Goal: Find specific page/section: Find specific page/section

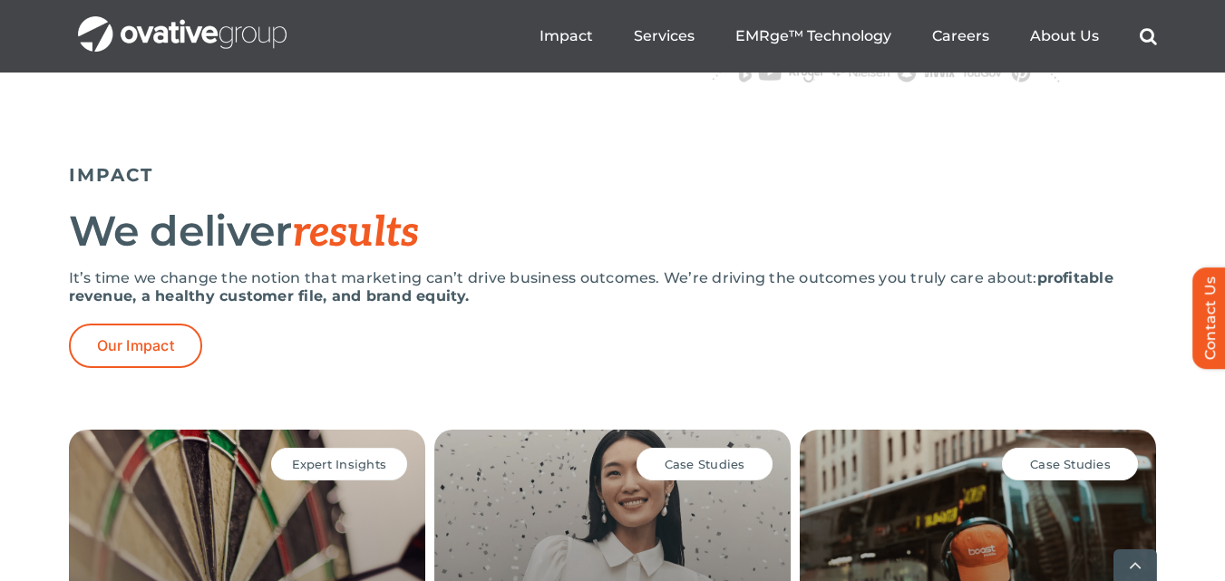
scroll to position [3807, 0]
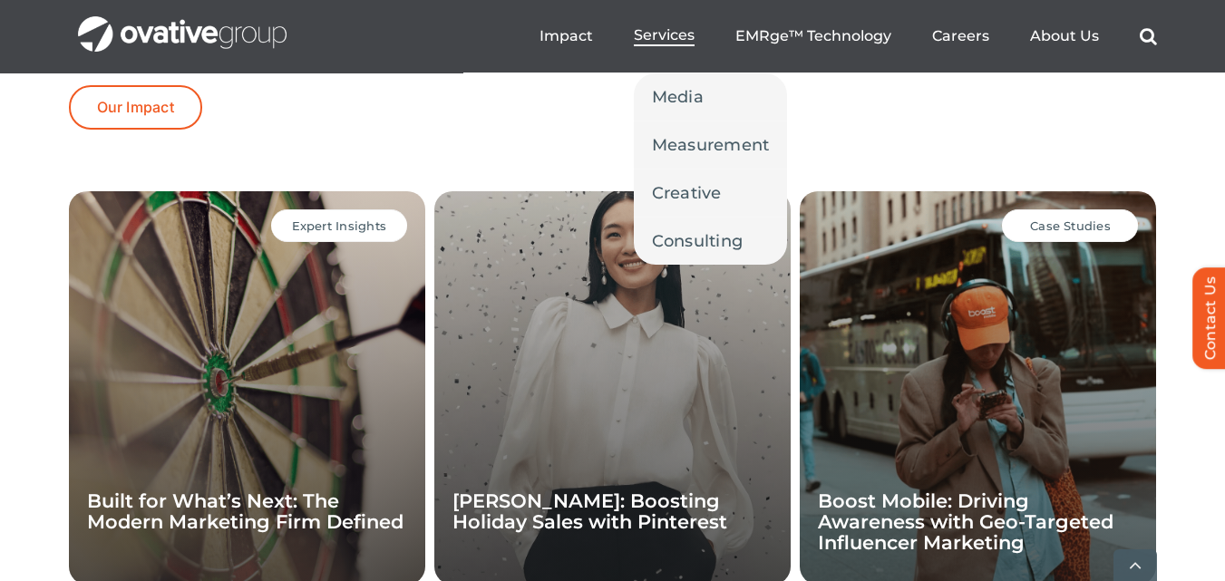
click at [668, 41] on span "Services" at bounding box center [664, 35] width 61 height 18
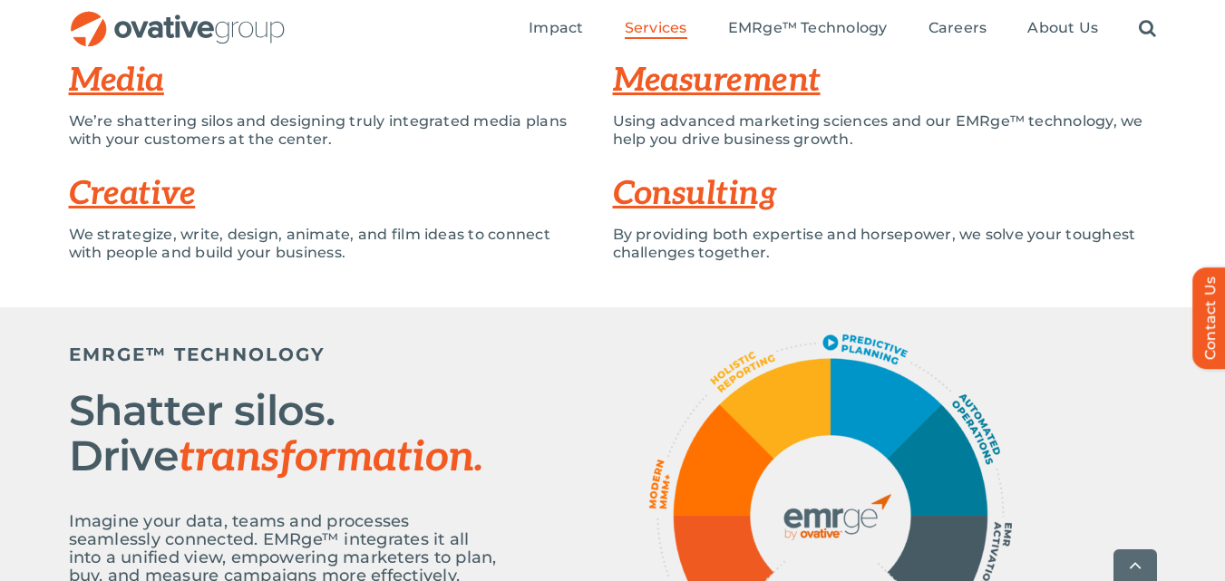
scroll to position [453, 0]
click at [141, 190] on link "Creative" at bounding box center [132, 194] width 127 height 40
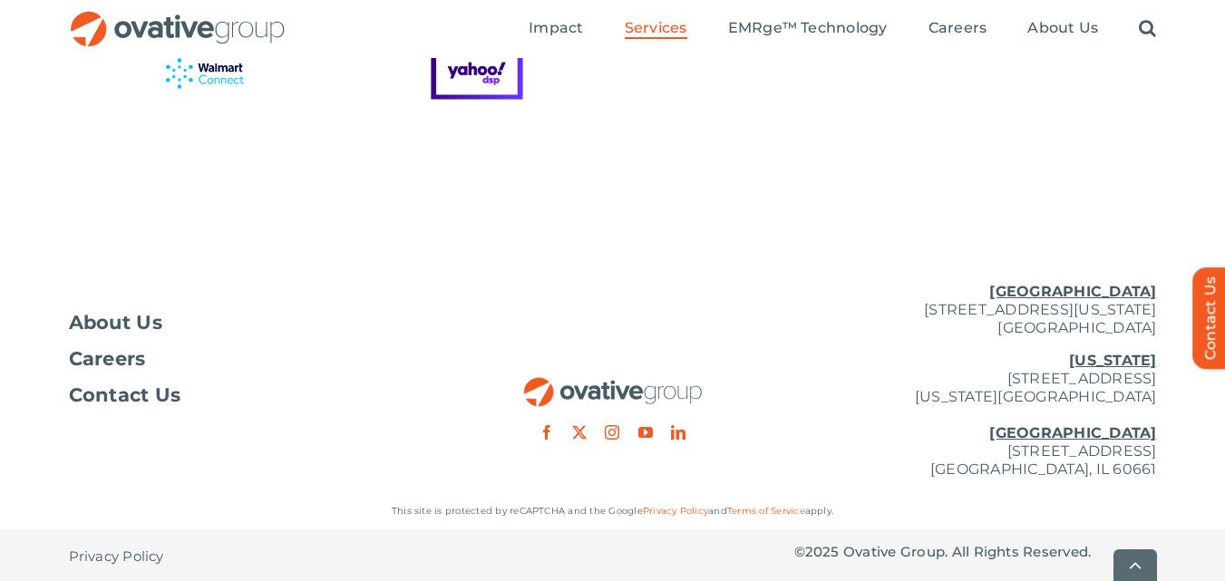
scroll to position [5169, 0]
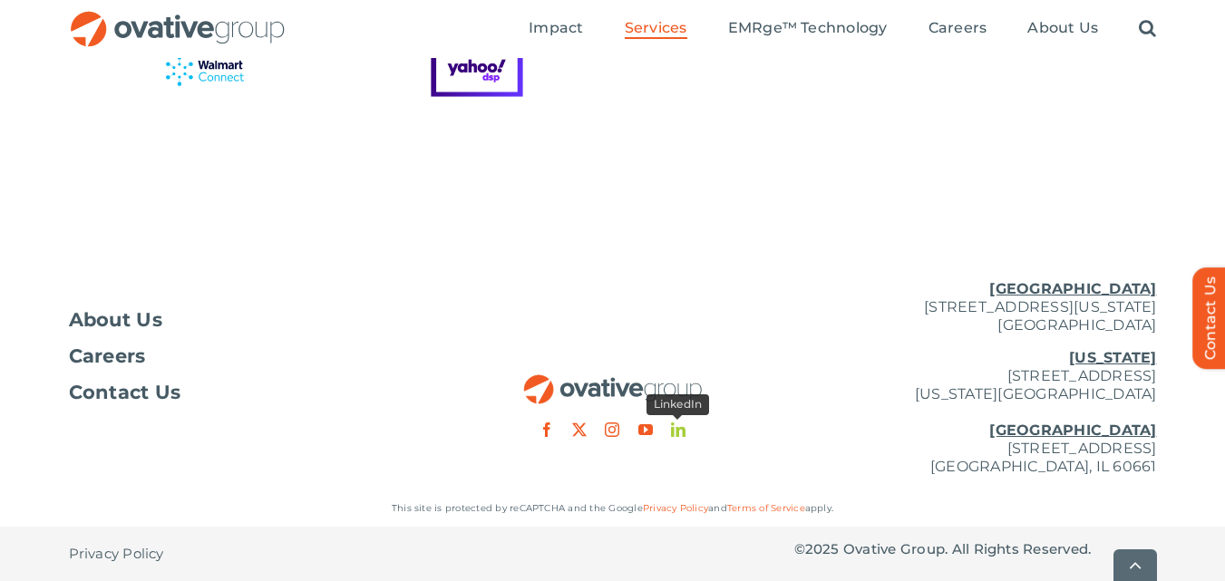
click at [678, 432] on link "linkedin" at bounding box center [678, 429] width 15 height 15
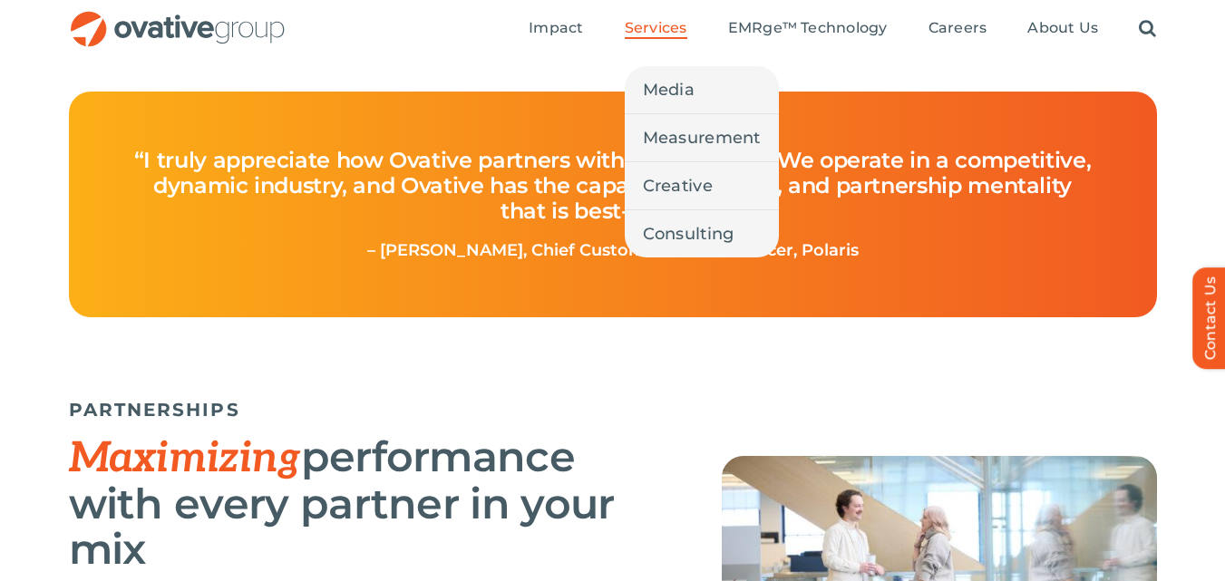
scroll to position [3265, 0]
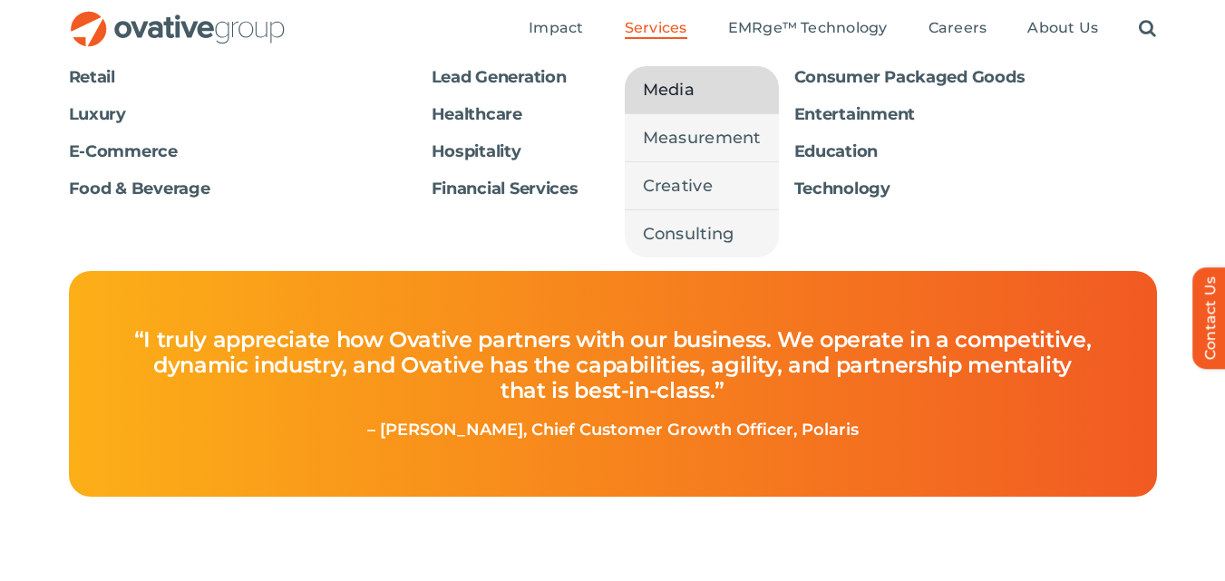
click at [676, 89] on span "Media" at bounding box center [669, 89] width 52 height 25
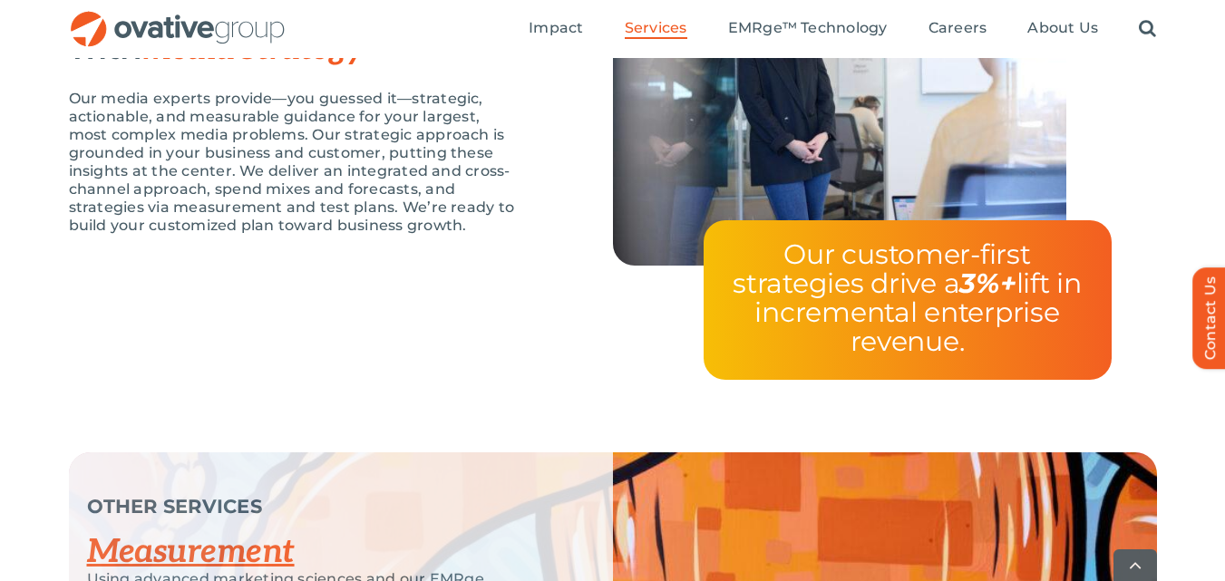
scroll to position [3898, 0]
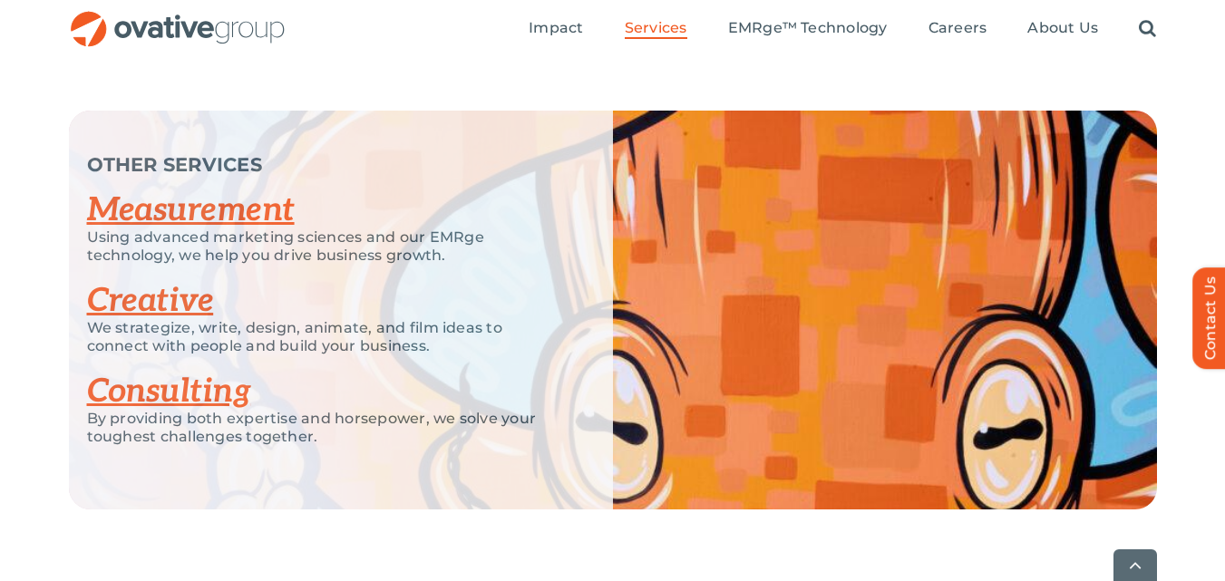
click at [185, 309] on link "Creative" at bounding box center [150, 301] width 127 height 40
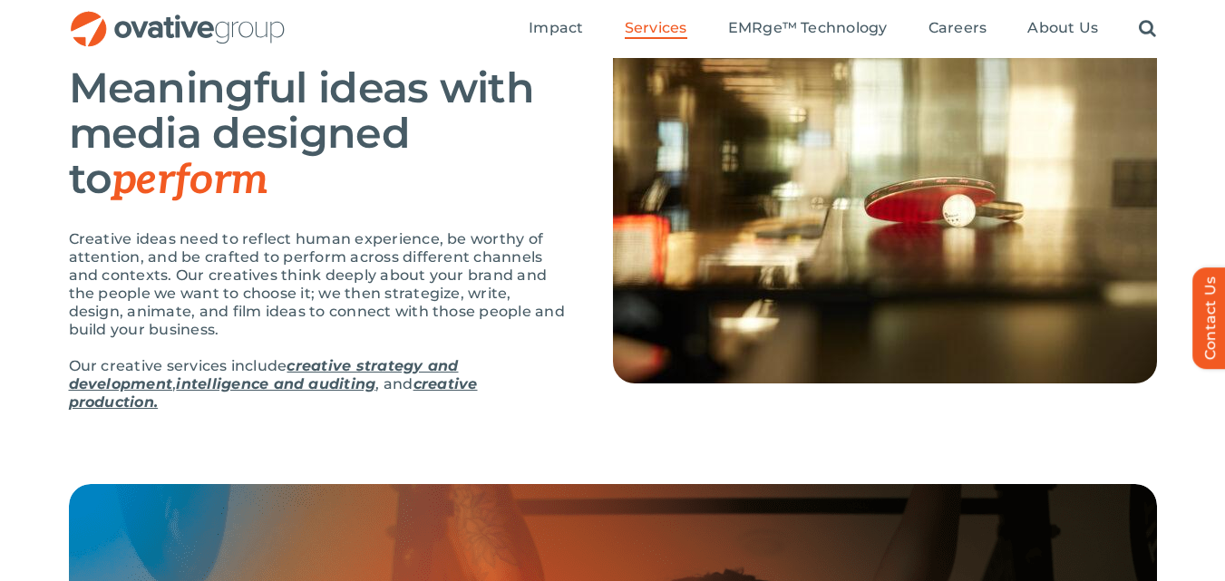
scroll to position [181, 0]
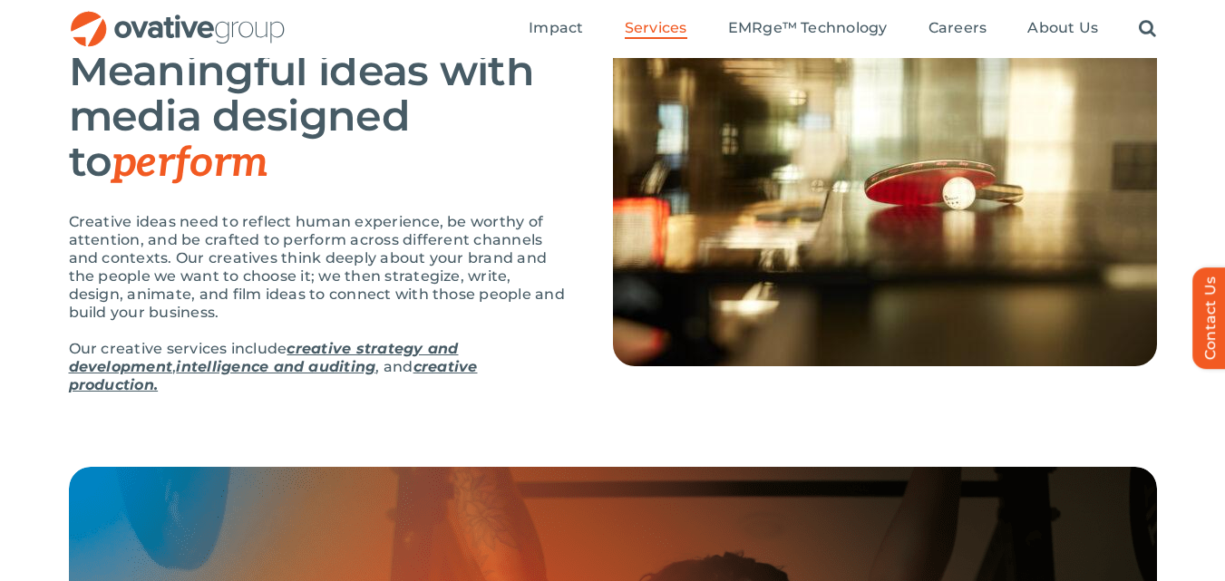
click at [107, 364] on link "creative strategy and development" at bounding box center [264, 357] width 390 height 35
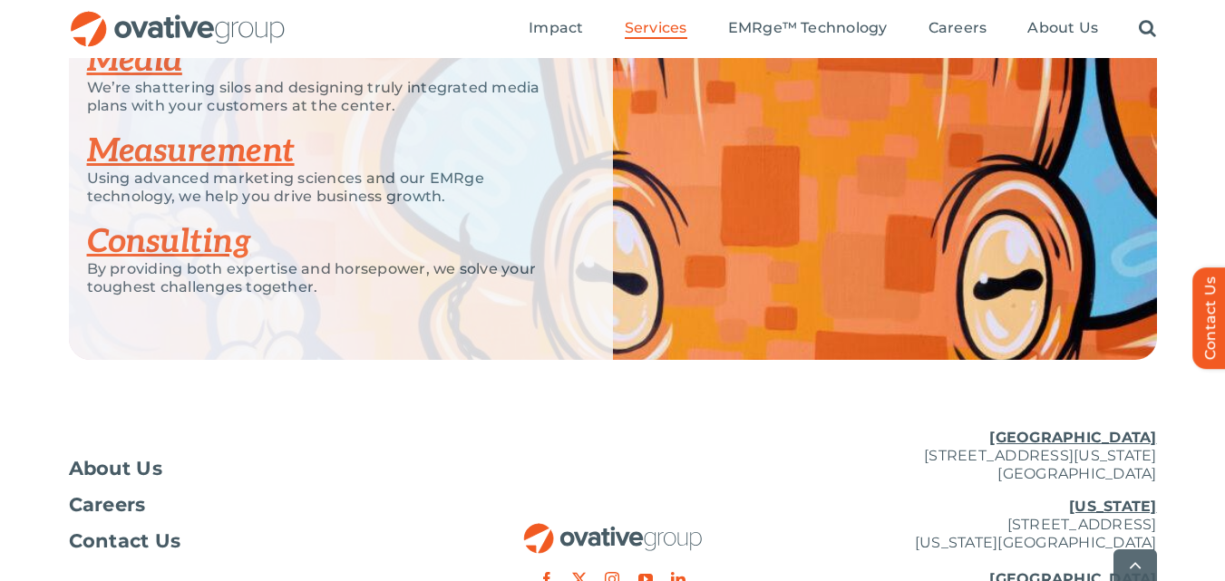
scroll to position [3031, 0]
